Goal: Information Seeking & Learning: Learn about a topic

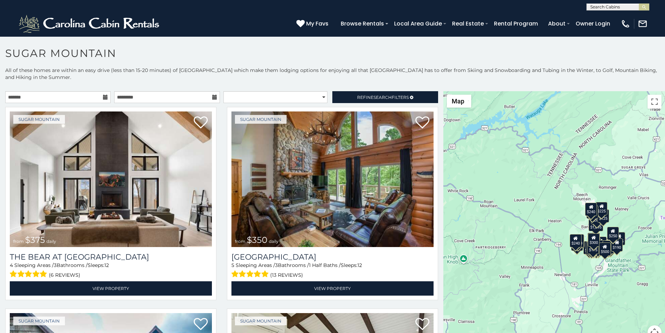
scroll to position [15, 0]
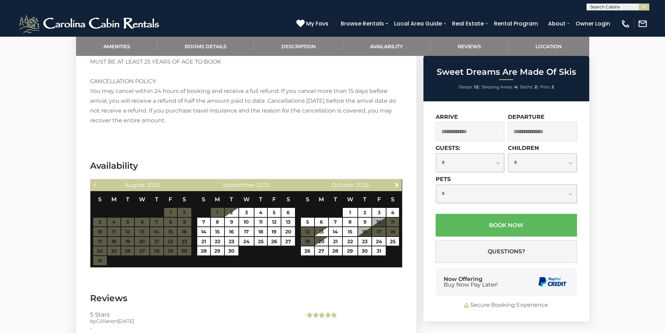
scroll to position [1091, 0]
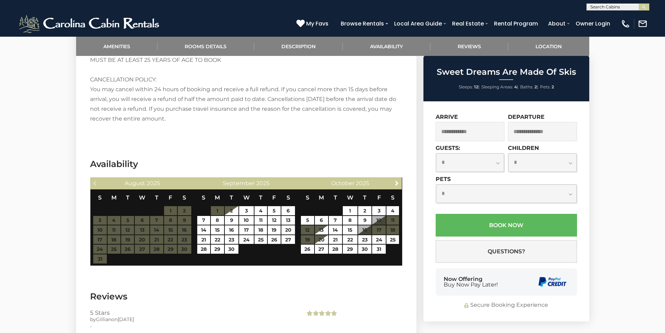
click at [443, 278] on div "Now Offering Buy Now Pay Later!" at bounding box center [506, 281] width 141 height 27
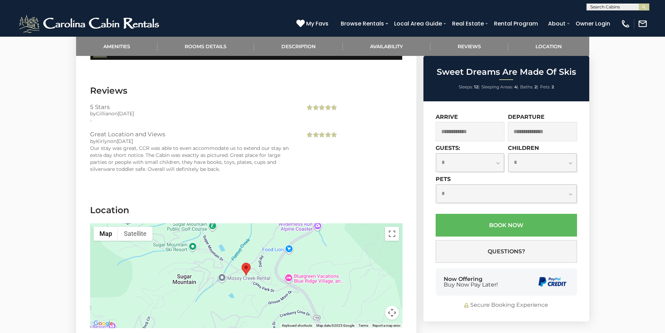
scroll to position [1323, 0]
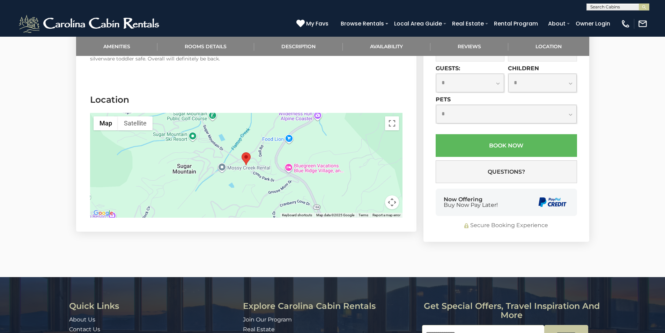
scroll to position [1409, 0]
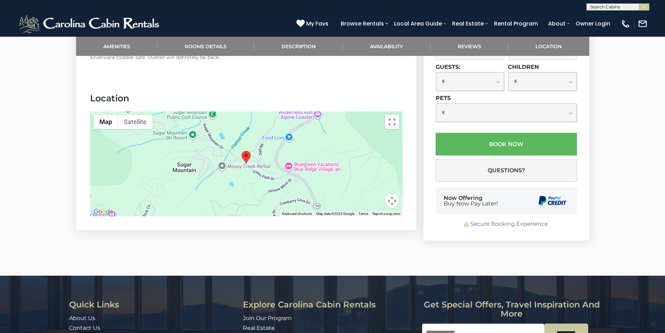
click at [246, 324] on link "Real Estate" at bounding box center [259, 327] width 32 height 7
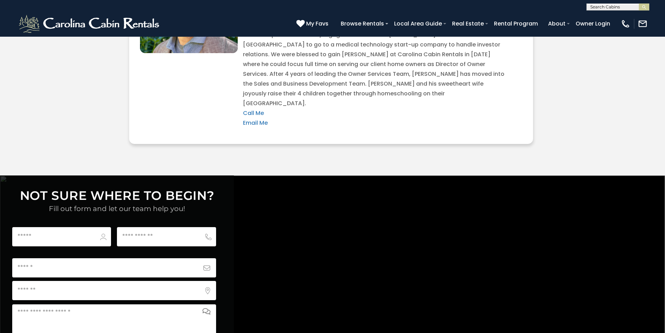
scroll to position [2601, 0]
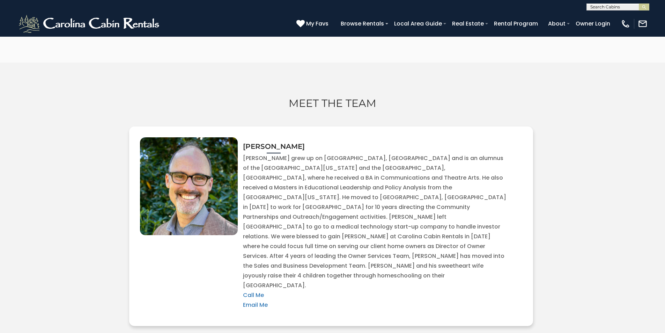
scroll to position [1763, 0]
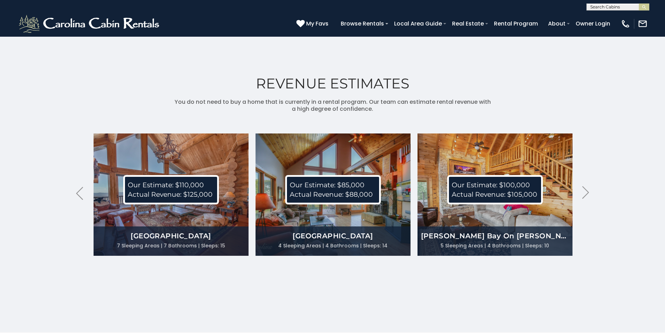
click at [32, 10] on div "(828) 295-6000 My Favs Browse Rentals Local Area Guide Activities & Attractions…" at bounding box center [332, 23] width 665 height 26
click at [137, 1] on div "**********" at bounding box center [332, 5] width 665 height 10
click at [53, 38] on div "REVENUE ESTIMATES You do not need to buy a home that is currently in a rental p…" at bounding box center [332, 184] width 665 height 295
click at [53, 52] on div "REVENUE ESTIMATES You do not need to buy a home that is currently in a rental p…" at bounding box center [332, 184] width 665 height 295
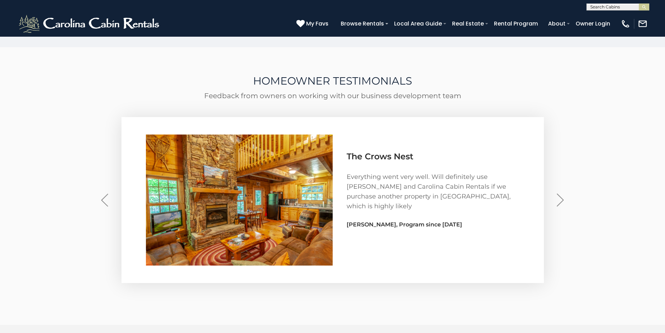
scroll to position [2050, 0]
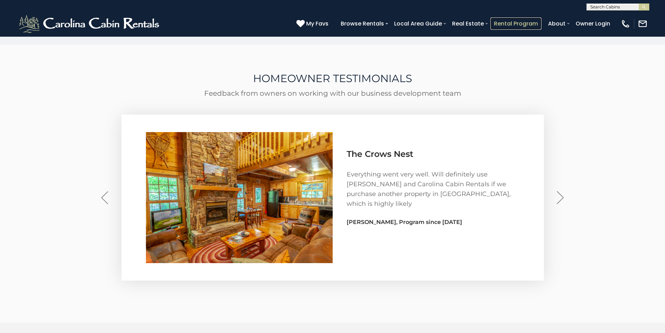
click at [535, 21] on link "Rental Program" at bounding box center [516, 23] width 51 height 12
